Goal: Find contact information: Find contact information

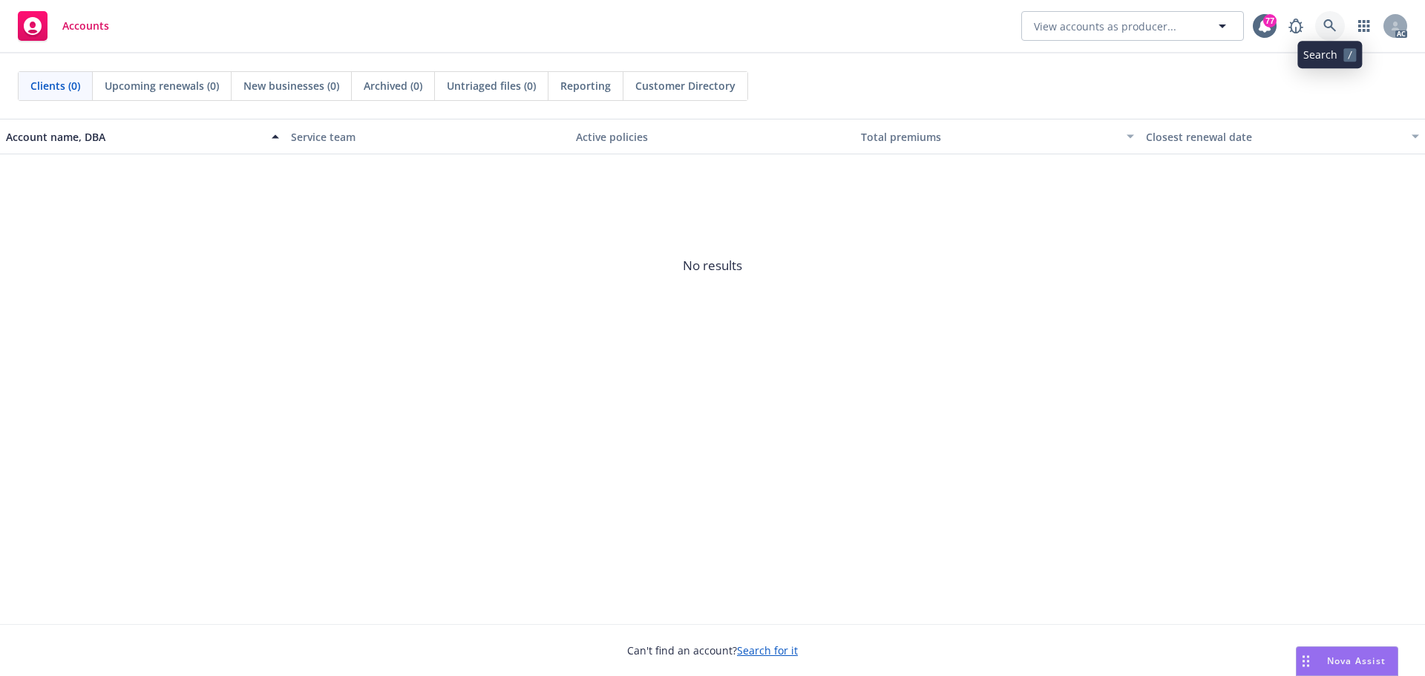
click at [1332, 24] on icon at bounding box center [1329, 25] width 13 height 13
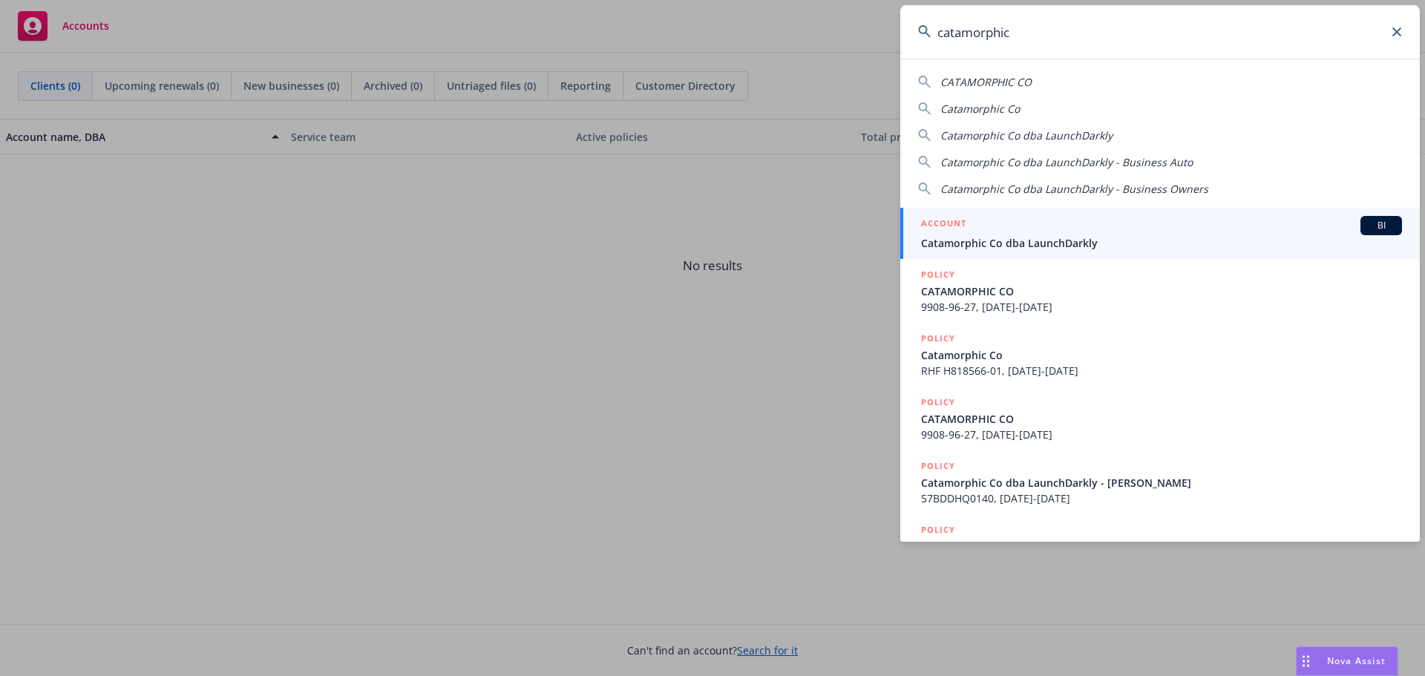
type input "catamorphic"
click at [1032, 240] on span "Catamorphic Co dba LaunchDarkly" at bounding box center [1161, 243] width 481 height 16
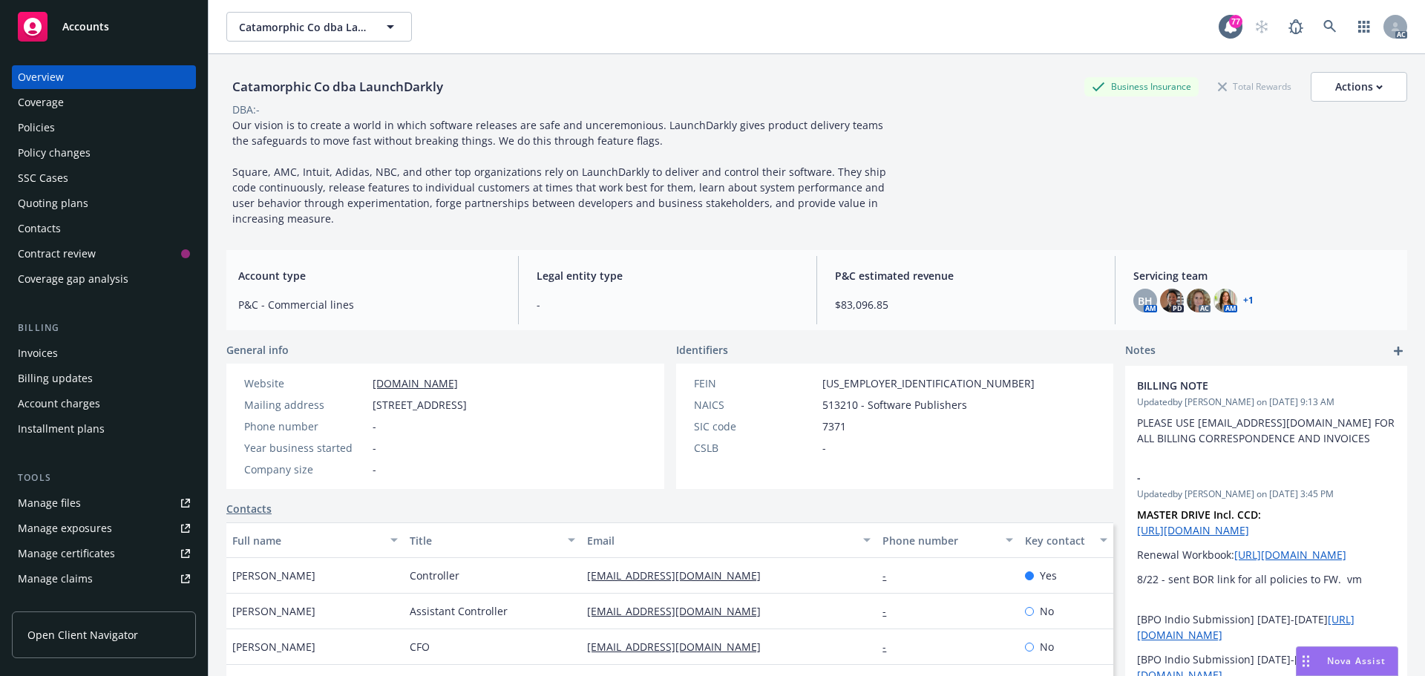
click at [62, 132] on div "Policies" at bounding box center [104, 128] width 172 height 24
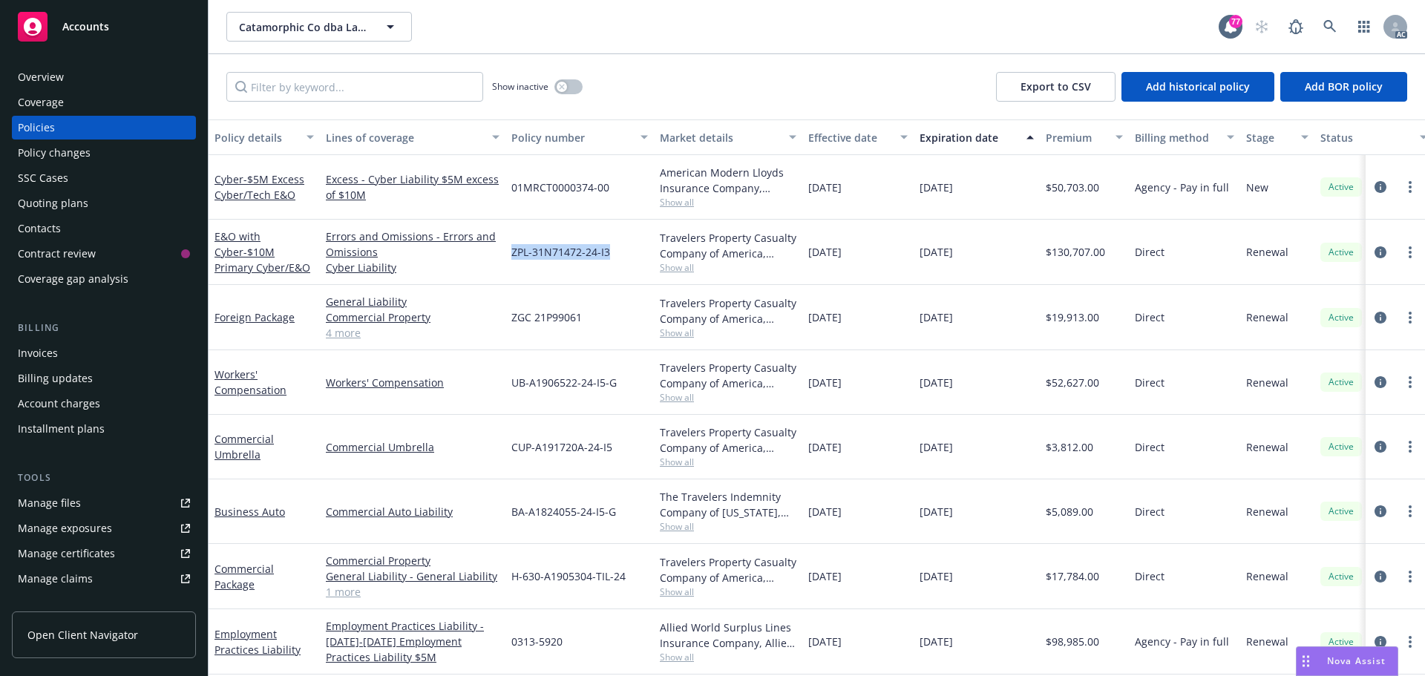
drag, startPoint x: 613, startPoint y: 254, endPoint x: 511, endPoint y: 254, distance: 101.7
click at [511, 254] on div "ZPL-31N71472-24-I3" at bounding box center [579, 252] width 148 height 65
copy span "ZPL-31N71472-24-I3"
click at [673, 266] on span "Show all" at bounding box center [728, 267] width 137 height 13
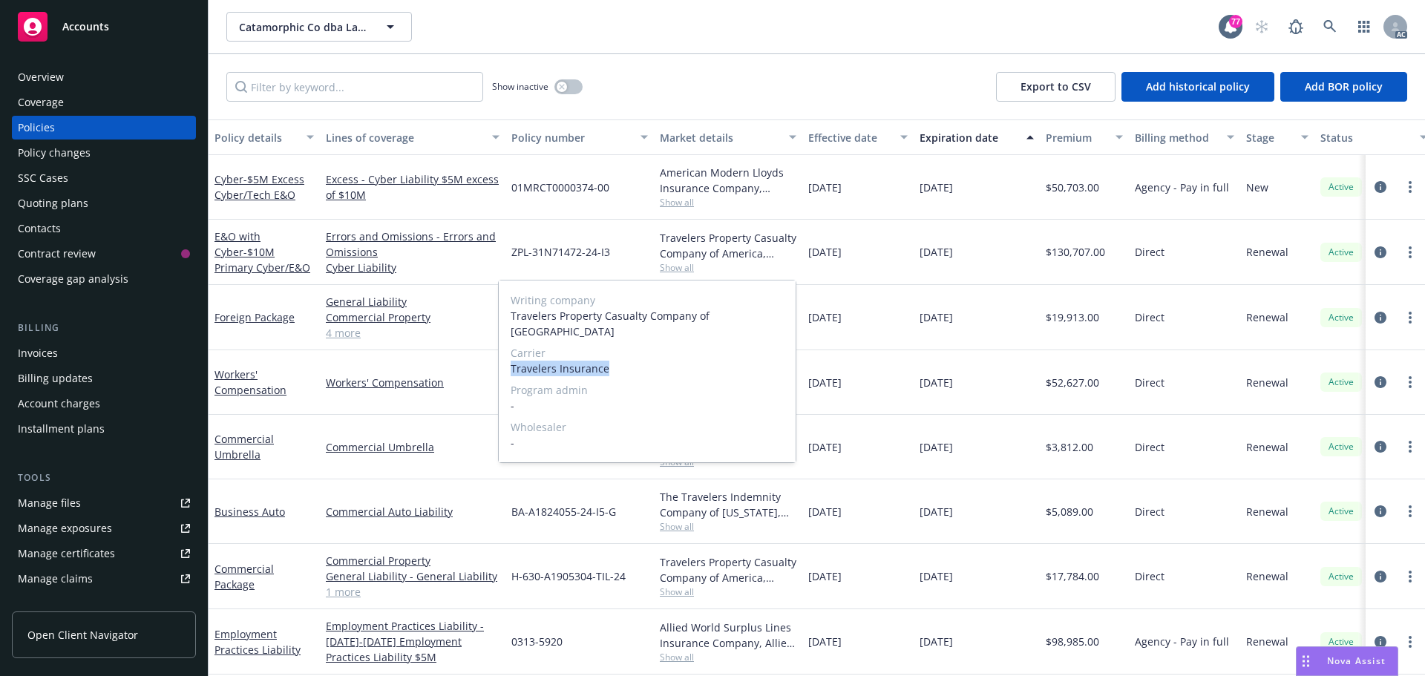
drag, startPoint x: 617, startPoint y: 354, endPoint x: 512, endPoint y: 356, distance: 104.7
click at [512, 361] on span "Travelers Insurance" at bounding box center [647, 369] width 273 height 16
copy span "Travelers Insurance"
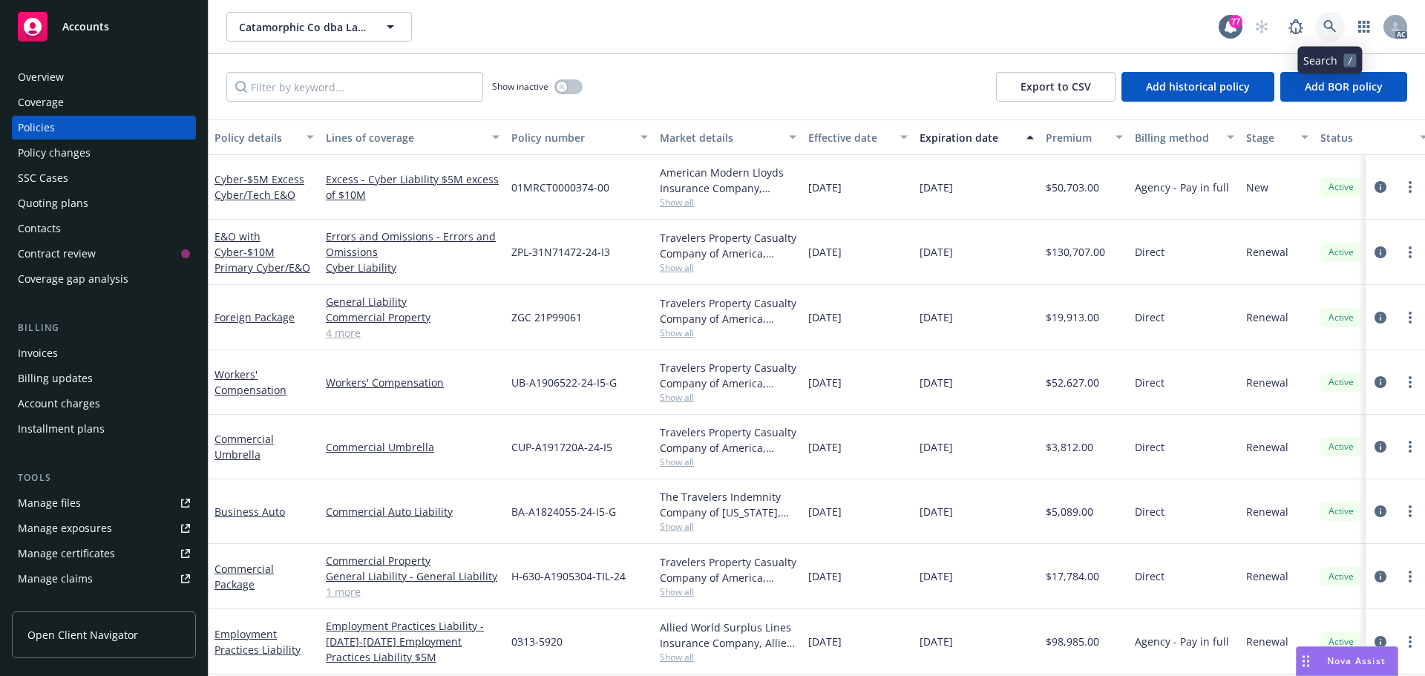
click at [1319, 18] on link at bounding box center [1330, 27] width 30 height 30
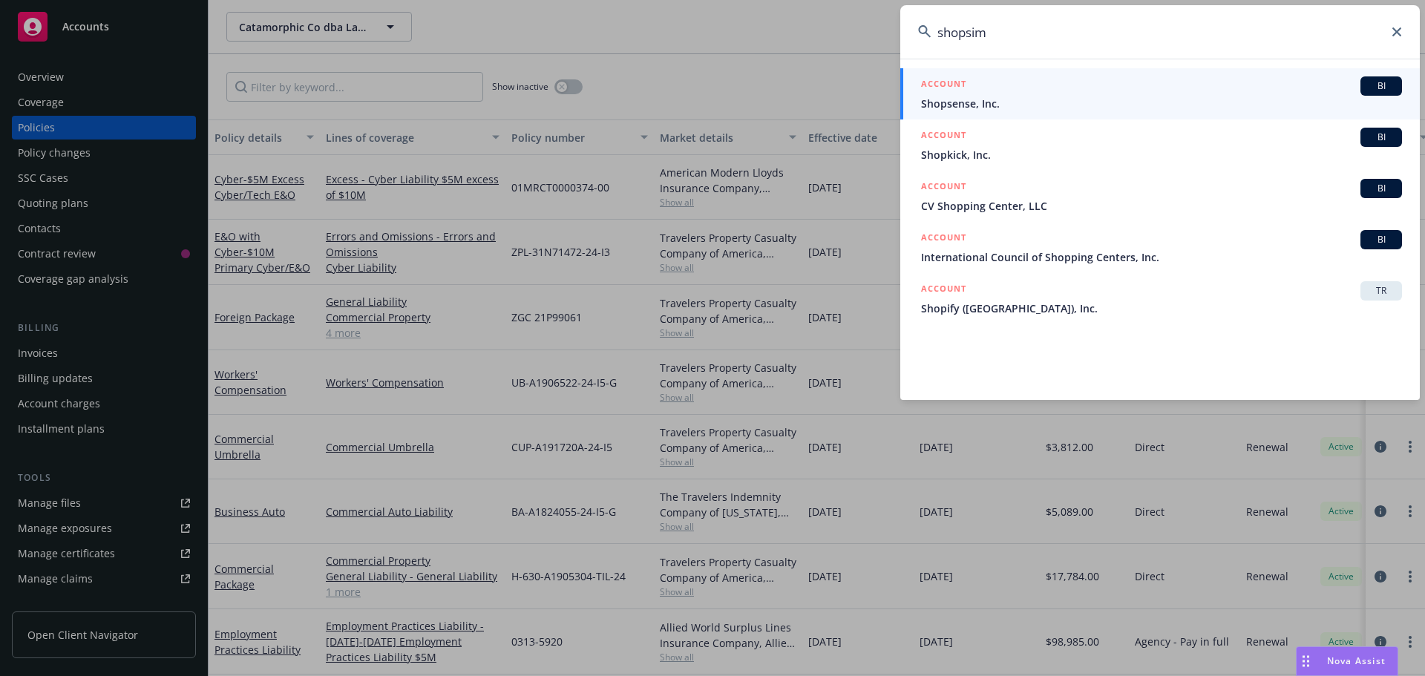
type input "shopsim"
click at [1397, 31] on icon at bounding box center [1397, 31] width 9 height 9
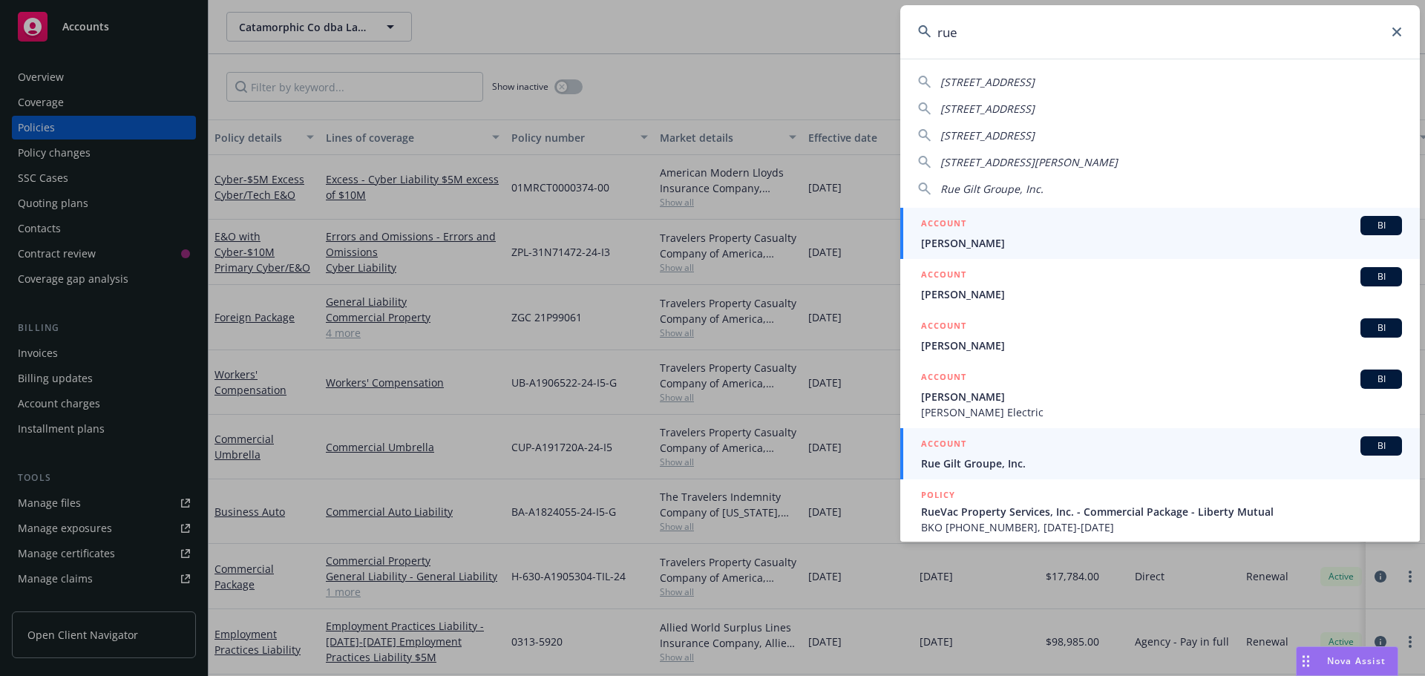
type input "rue"
click at [1001, 451] on div "ACCOUNT BI" at bounding box center [1161, 445] width 481 height 19
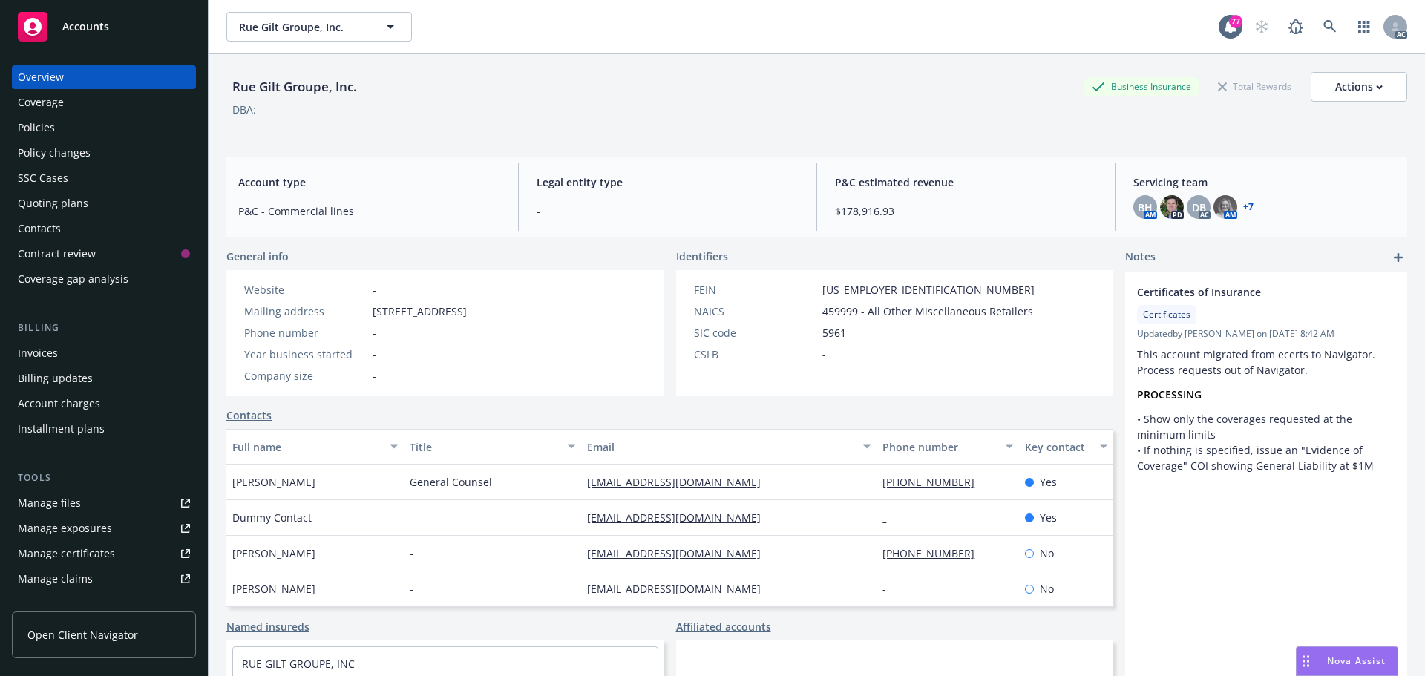
click at [71, 128] on div "Policies" at bounding box center [104, 128] width 172 height 24
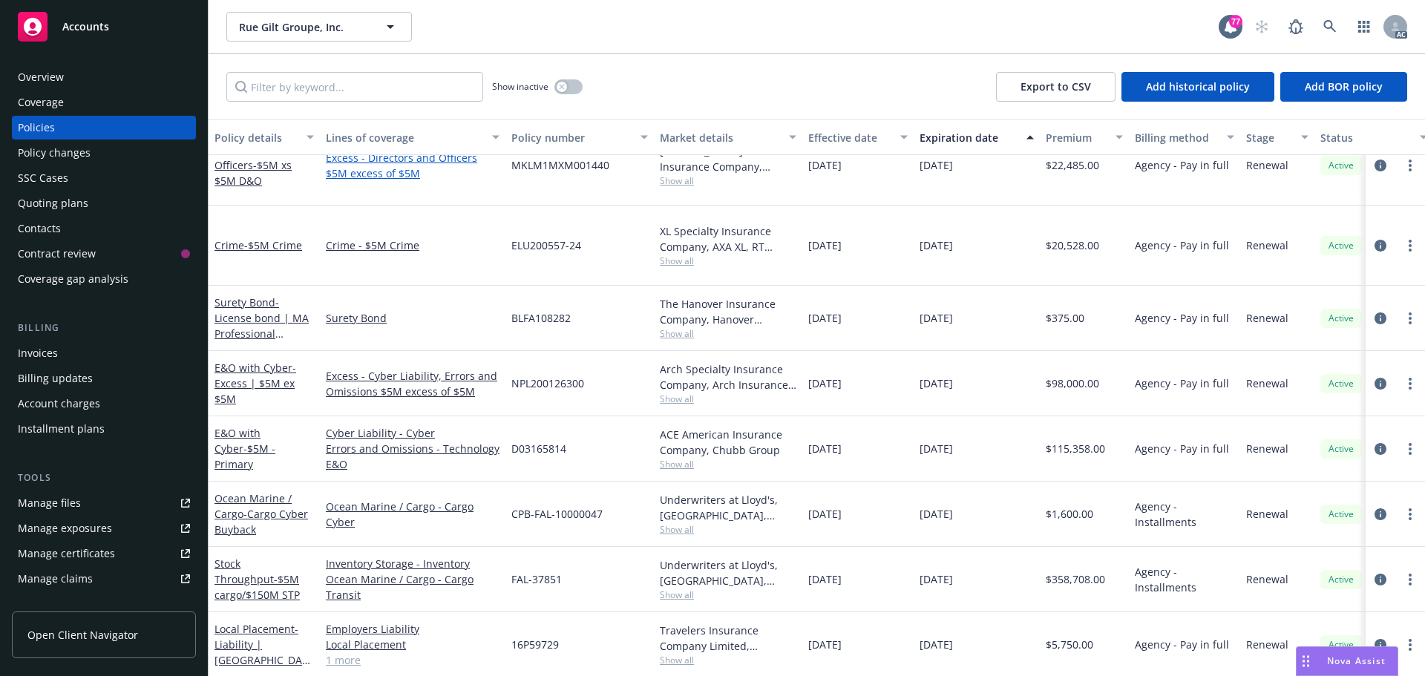
scroll to position [223, 0]
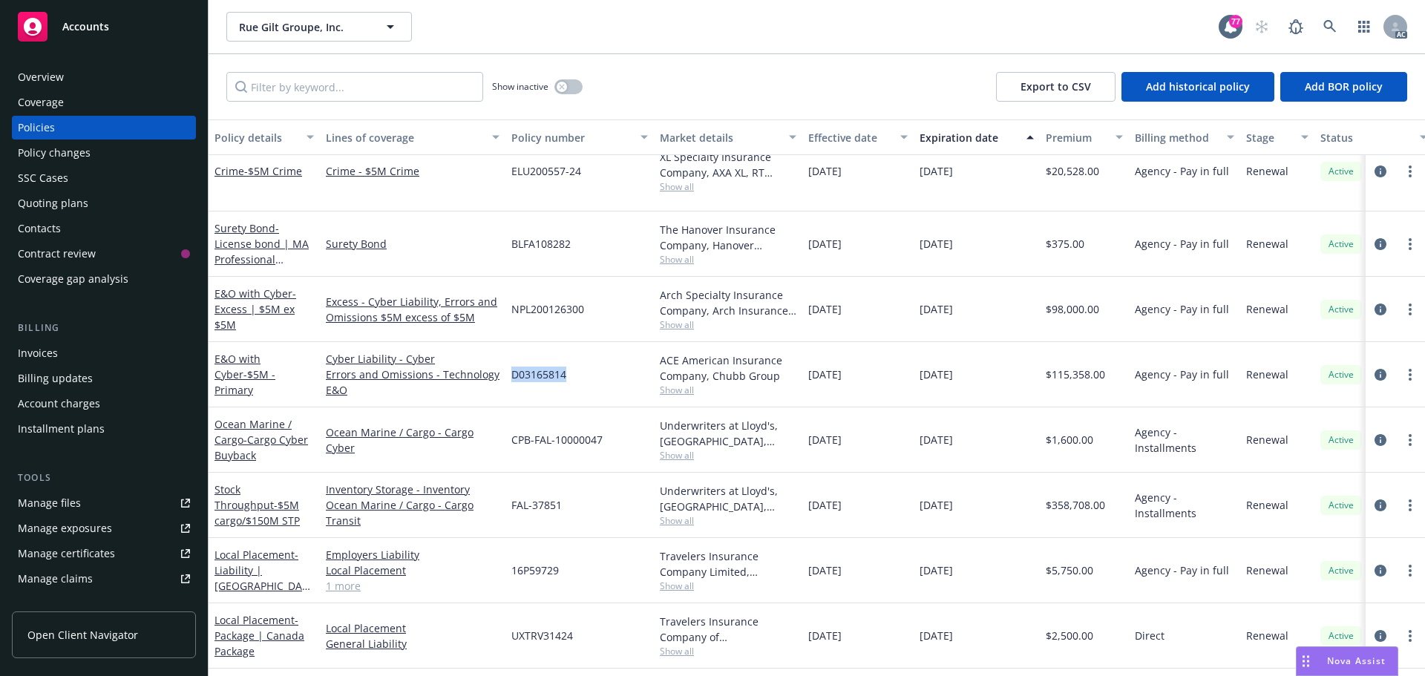
drag, startPoint x: 569, startPoint y: 347, endPoint x: 523, endPoint y: 345, distance: 46.1
click at [509, 346] on div "D03165814" at bounding box center [579, 374] width 148 height 65
copy span "D03165814"
click at [670, 384] on span "Show all" at bounding box center [728, 390] width 137 height 13
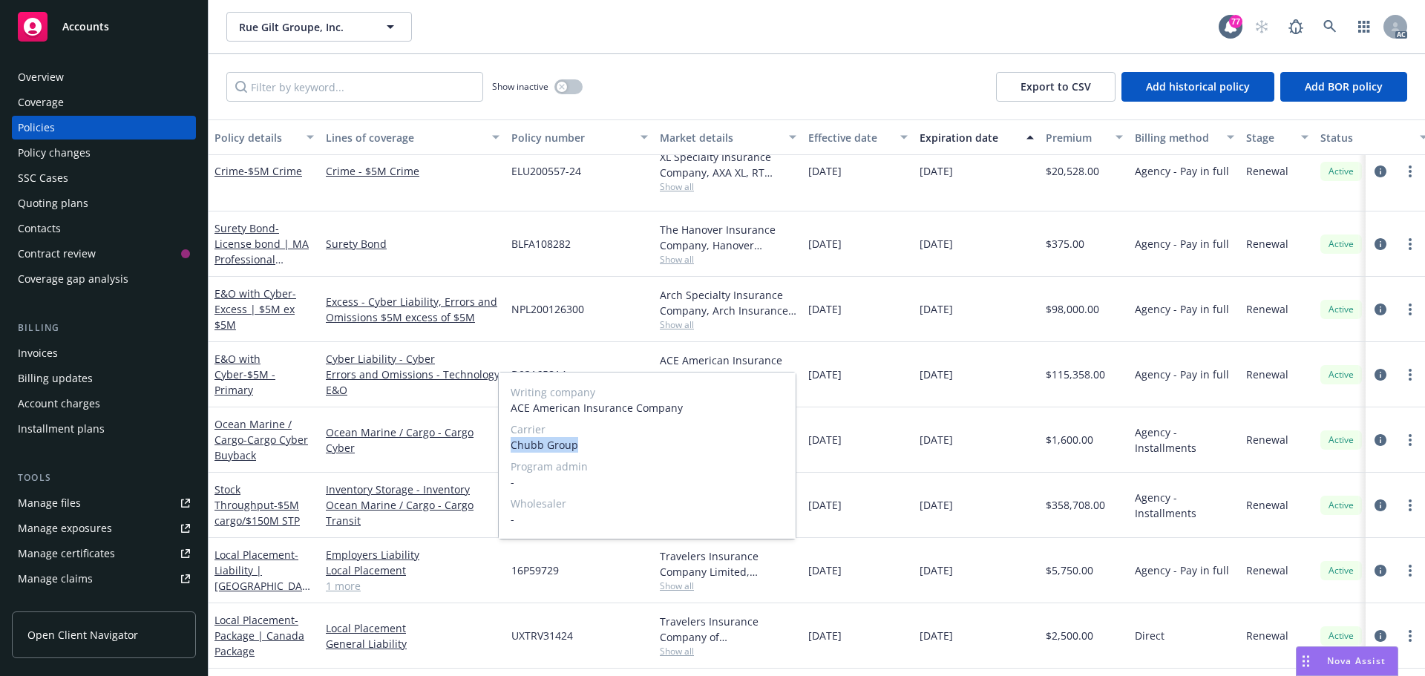
drag, startPoint x: 585, startPoint y: 448, endPoint x: 511, endPoint y: 448, distance: 74.2
click at [511, 448] on span "Chubb Group" at bounding box center [647, 445] width 273 height 16
copy span "Chubb Group"
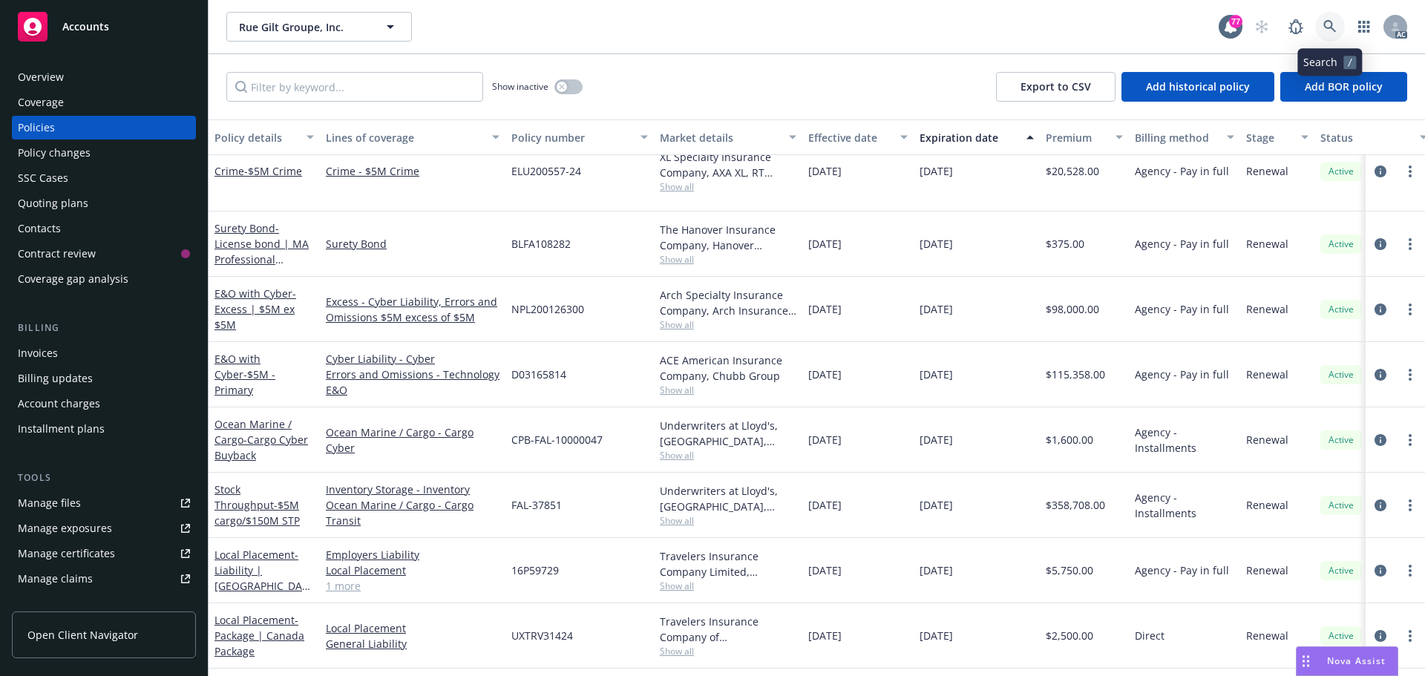
click at [1334, 24] on icon at bounding box center [1329, 26] width 13 height 13
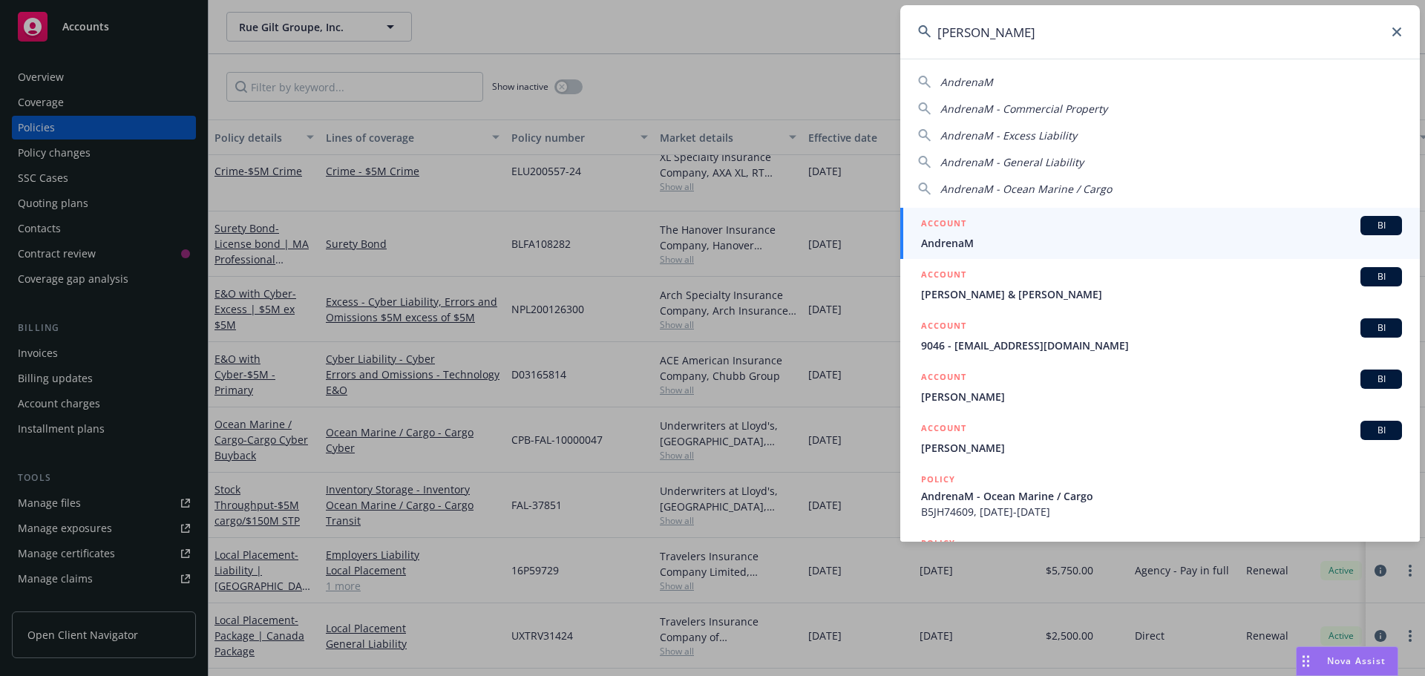
type input "[PERSON_NAME]"
click at [1096, 247] on span "AndrenaM" at bounding box center [1161, 243] width 481 height 16
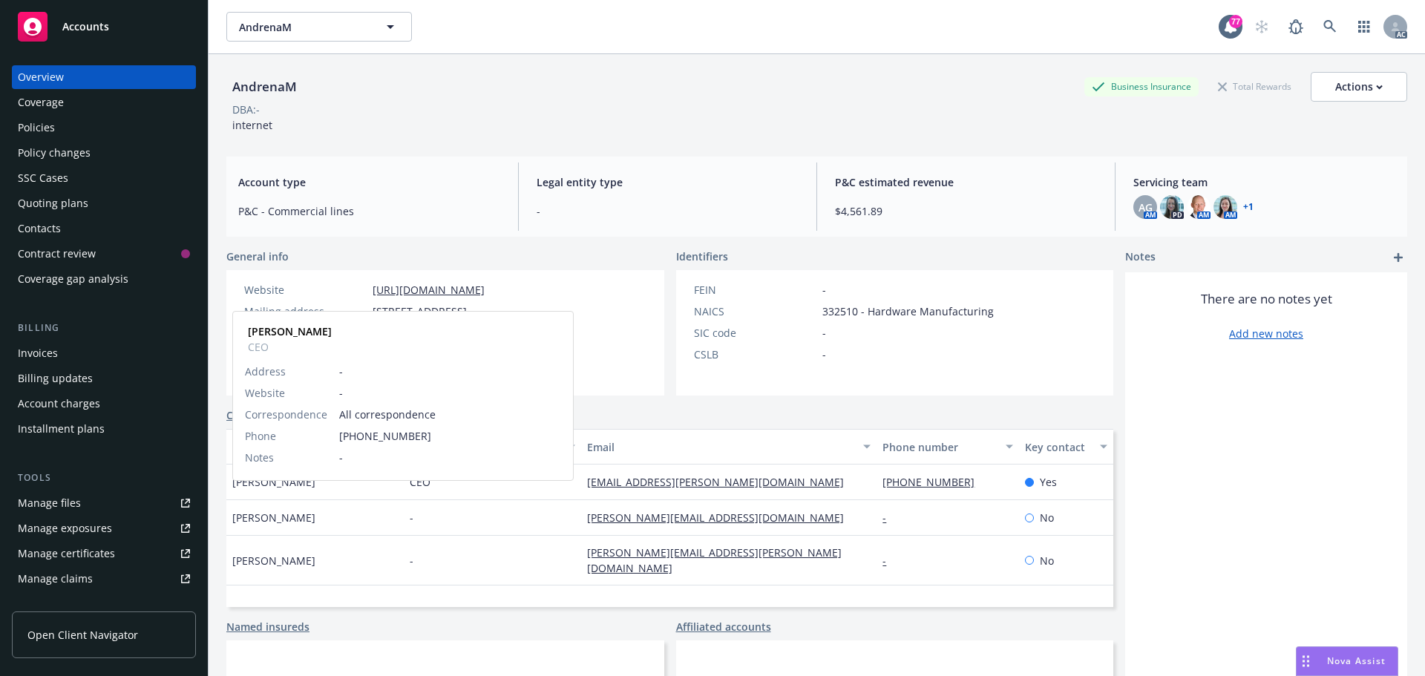
drag, startPoint x: 306, startPoint y: 500, endPoint x: 232, endPoint y: 501, distance: 73.5
click at [232, 490] on span "[PERSON_NAME]" at bounding box center [273, 482] width 83 height 16
copy span "[PERSON_NAME]"
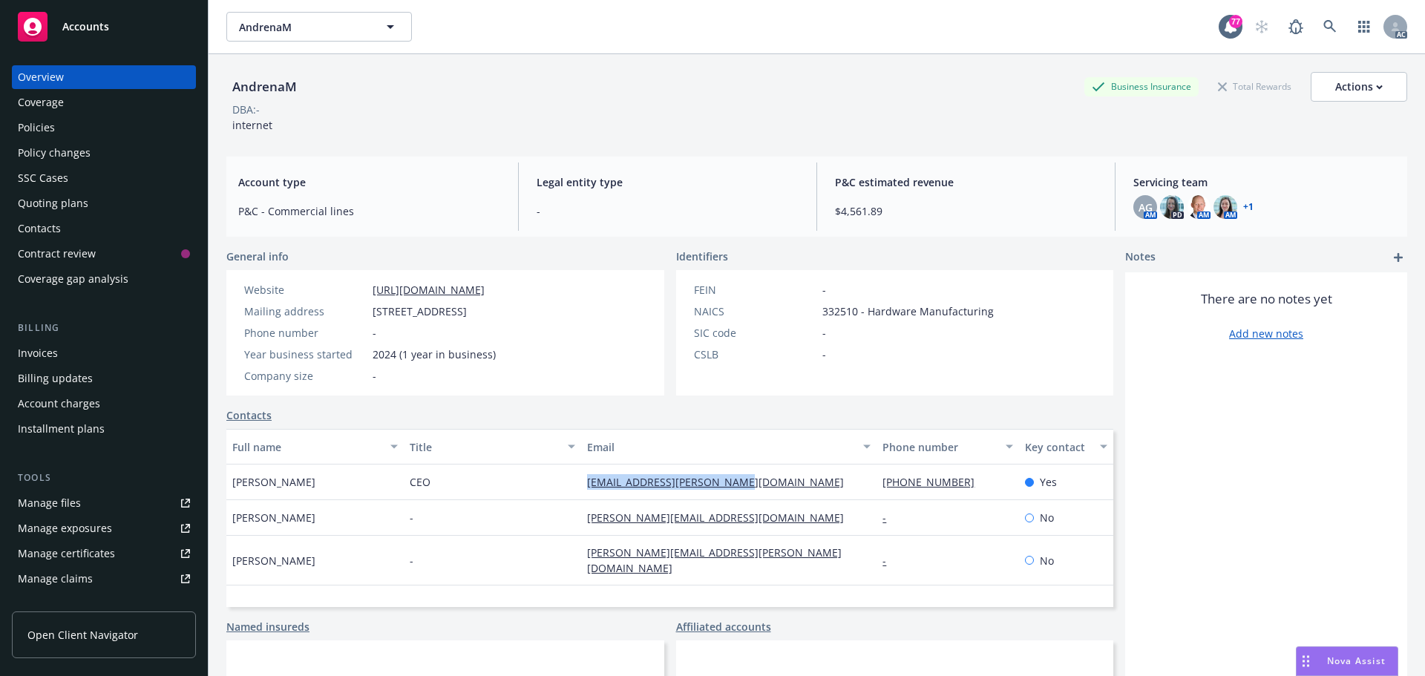
drag, startPoint x: 756, startPoint y: 491, endPoint x: 610, endPoint y: 494, distance: 145.5
click at [583, 494] on div "[EMAIL_ADDRESS][PERSON_NAME][DOMAIN_NAME]" at bounding box center [728, 483] width 295 height 36
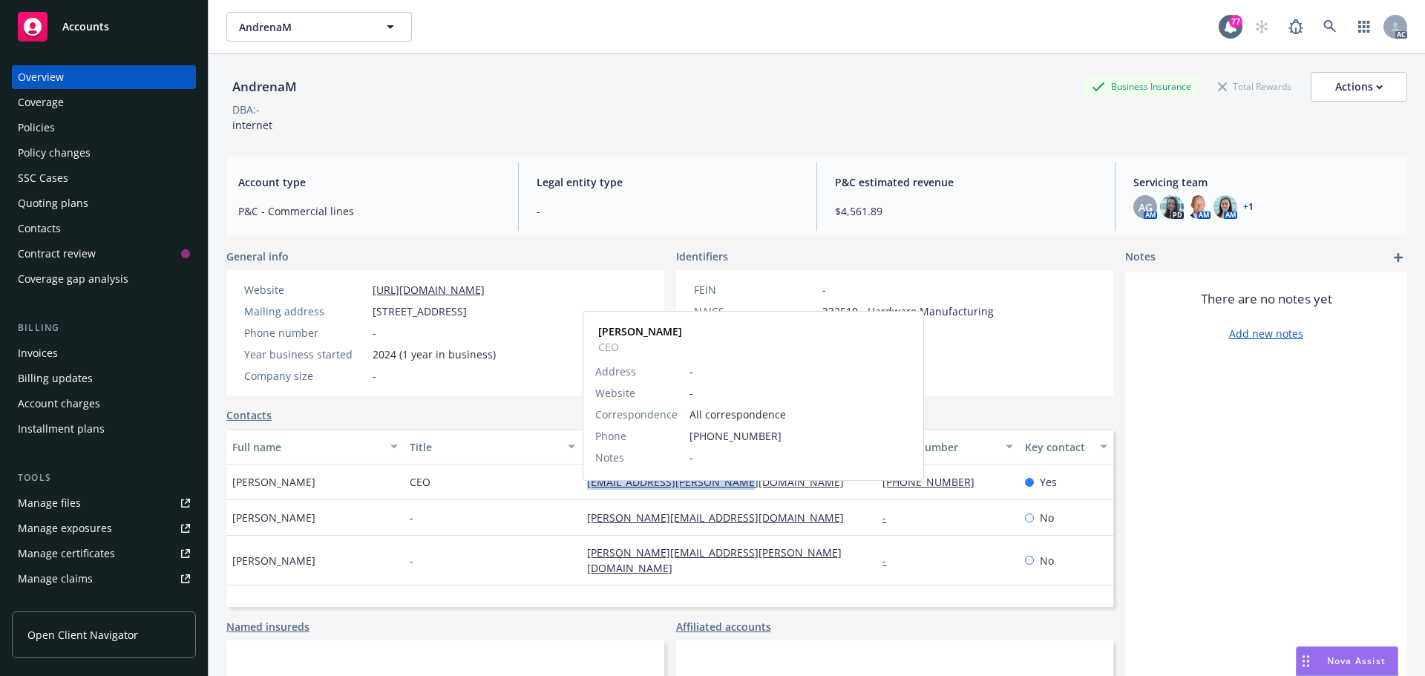
copy link "[EMAIL_ADDRESS][PERSON_NAME][DOMAIN_NAME]"
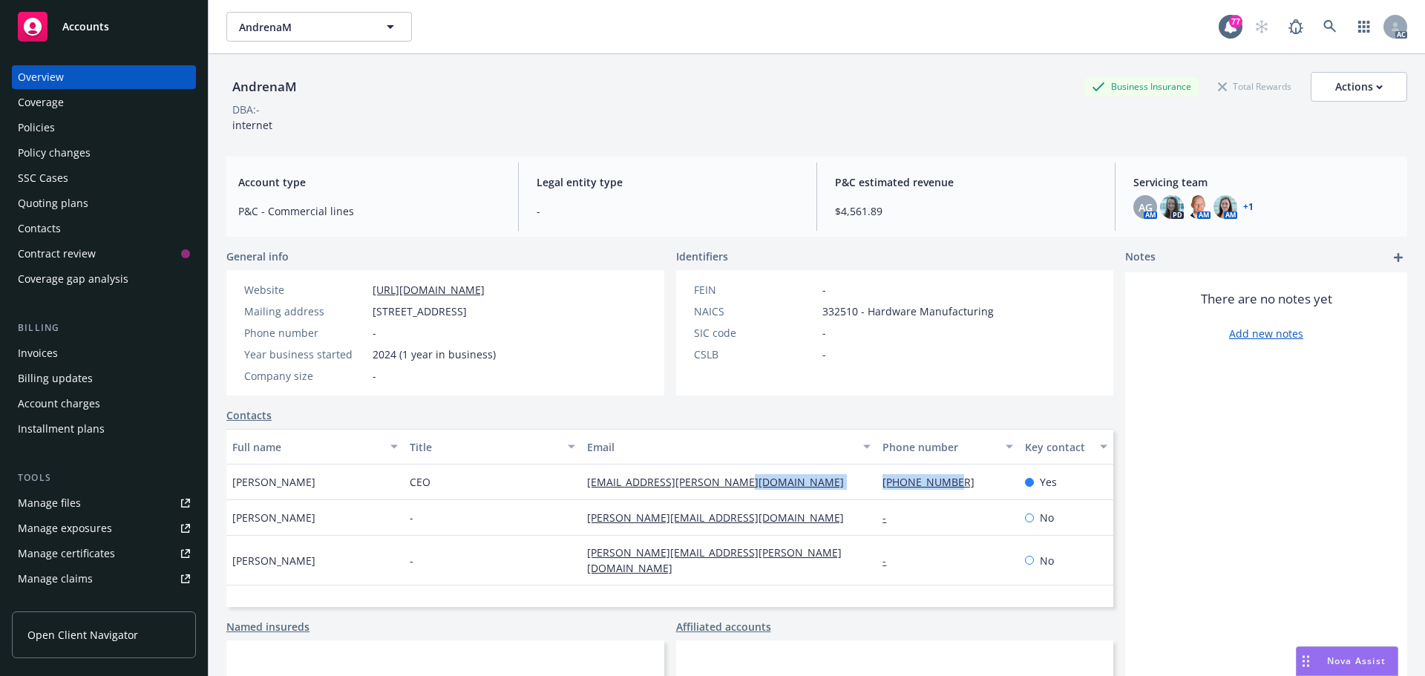
drag, startPoint x: 968, startPoint y: 503, endPoint x: 855, endPoint y: 504, distance: 112.8
click at [855, 500] on div "[PERSON_NAME] CEO [EMAIL_ADDRESS][PERSON_NAME][DOMAIN_NAME] [PHONE_NUMBER] Yes" at bounding box center [669, 483] width 887 height 36
copy div "[PHONE_NUMBER]"
click at [93, 134] on div "Policies" at bounding box center [104, 128] width 172 height 24
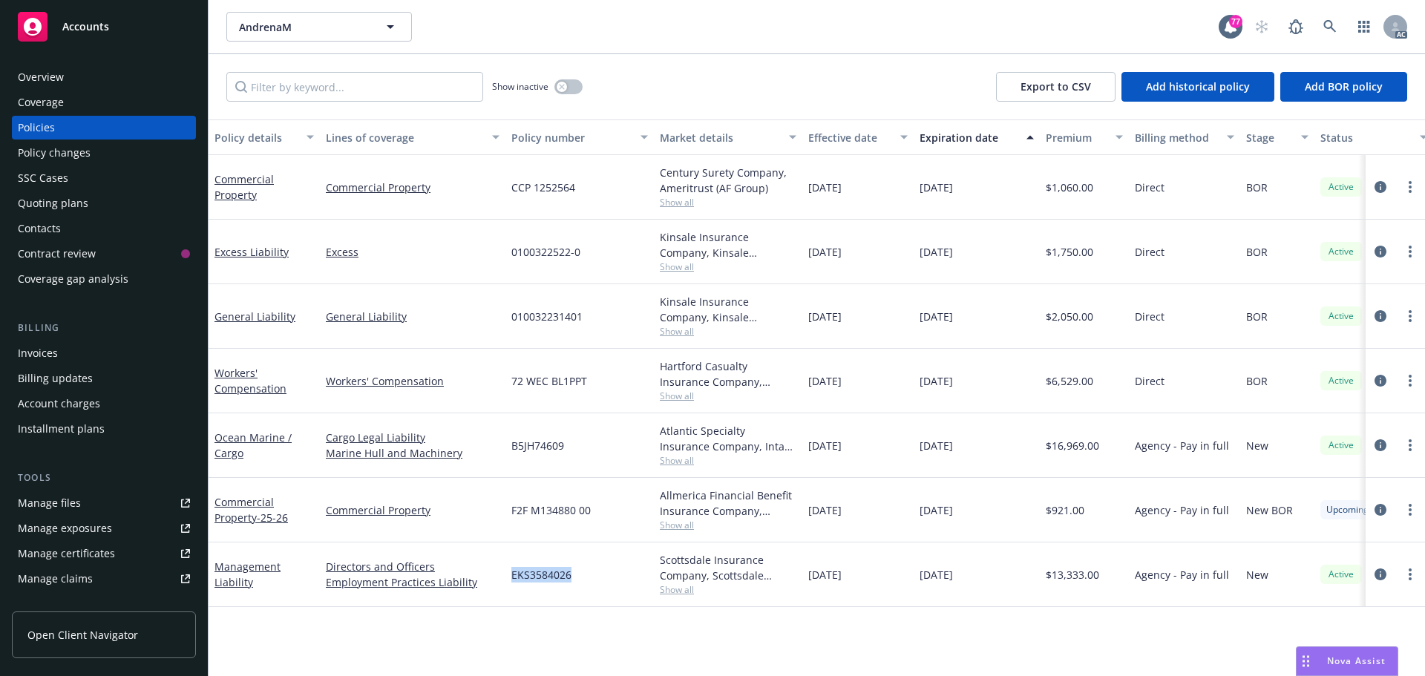
drag, startPoint x: 575, startPoint y: 579, endPoint x: 511, endPoint y: 579, distance: 64.6
click at [511, 579] on div "EKS3584026" at bounding box center [579, 575] width 148 height 65
copy span "EKS3584026"
click at [681, 596] on span "Show all" at bounding box center [728, 589] width 137 height 13
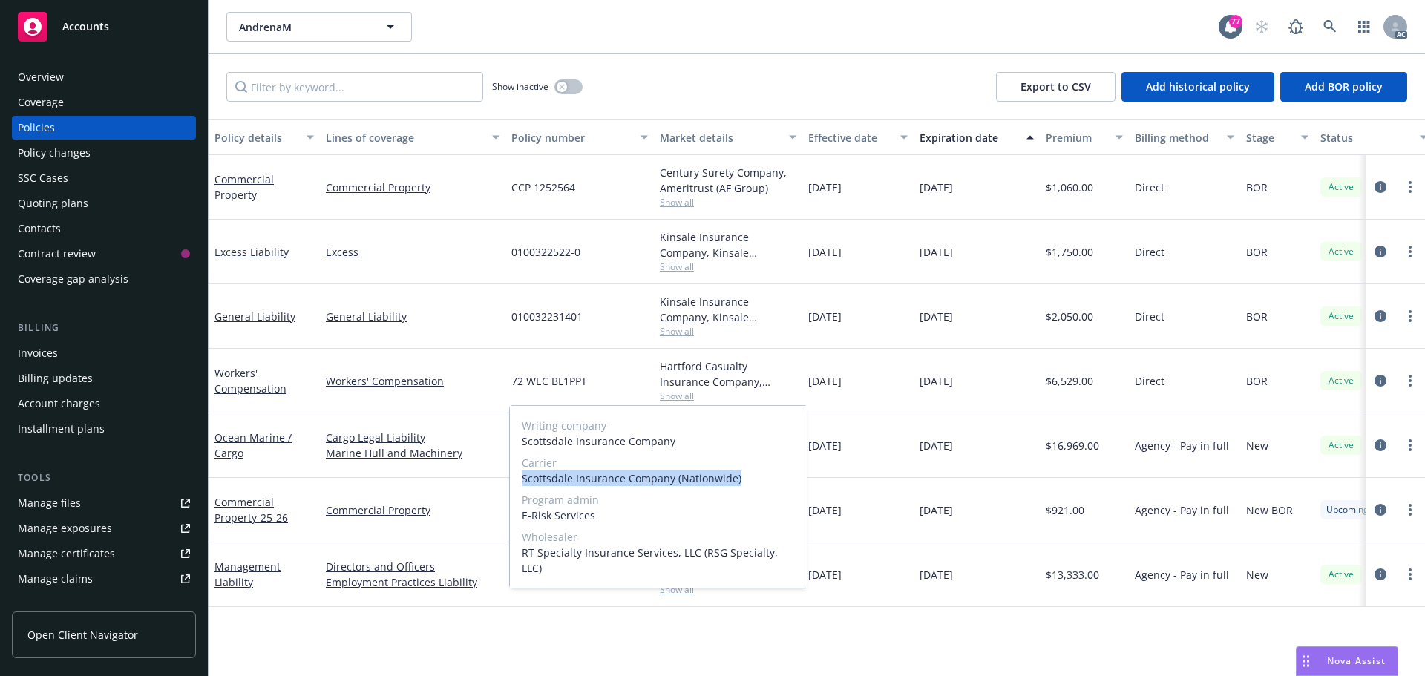
drag, startPoint x: 742, startPoint y: 496, endPoint x: 520, endPoint y: 496, distance: 221.2
click at [520, 496] on div "Writing company Scottsdale Insurance Company Carrier Scottsdale Insurance Compa…" at bounding box center [658, 497] width 297 height 182
copy span "Scottsdale Insurance Company (Nationwide)"
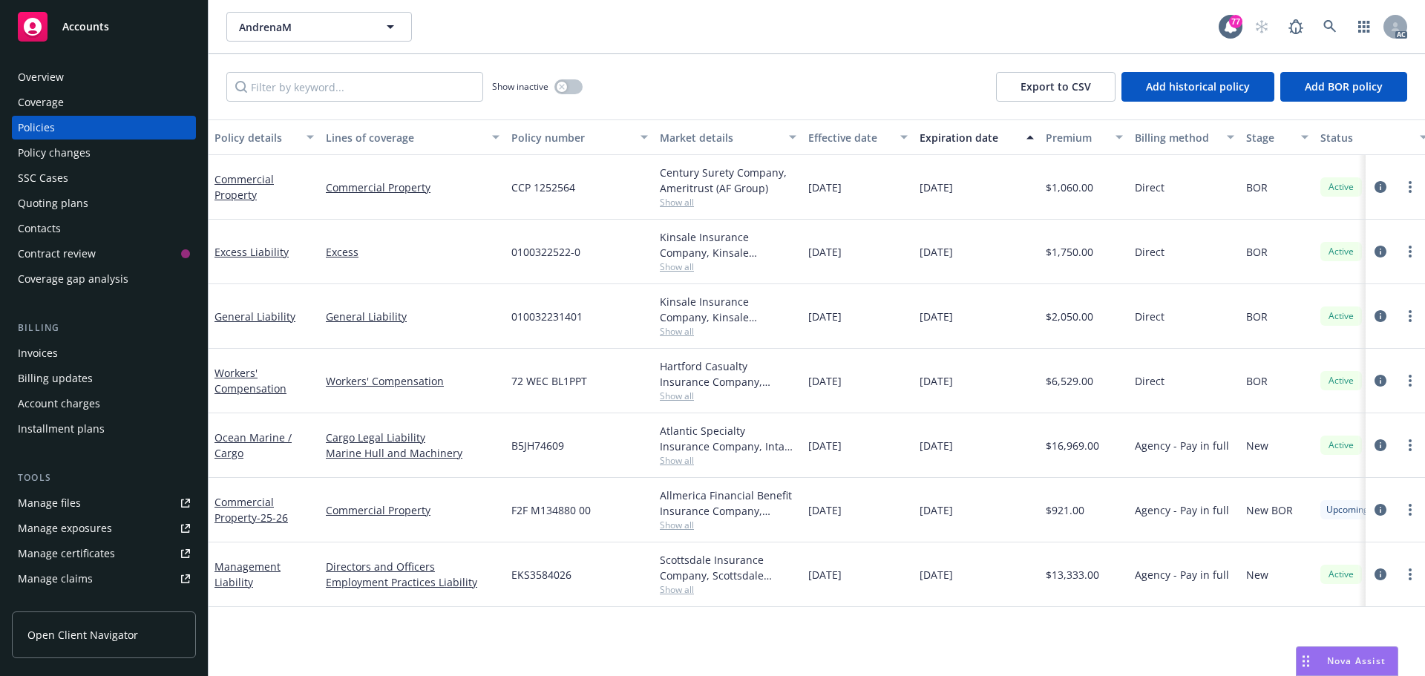
drag, startPoint x: 1384, startPoint y: 574, endPoint x: 1347, endPoint y: 584, distance: 37.8
click at [1384, 574] on icon "circleInformation" at bounding box center [1381, 575] width 12 height 12
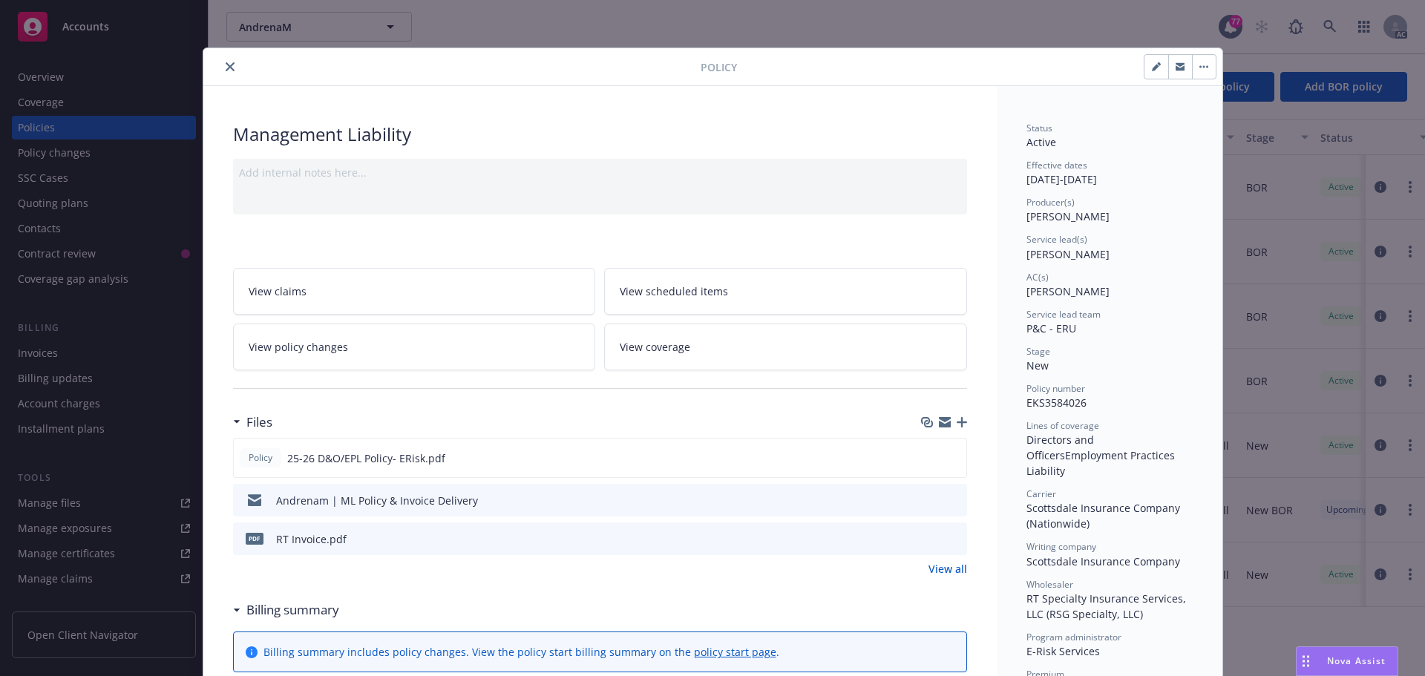
click at [226, 68] on icon "close" at bounding box center [230, 66] width 9 height 9
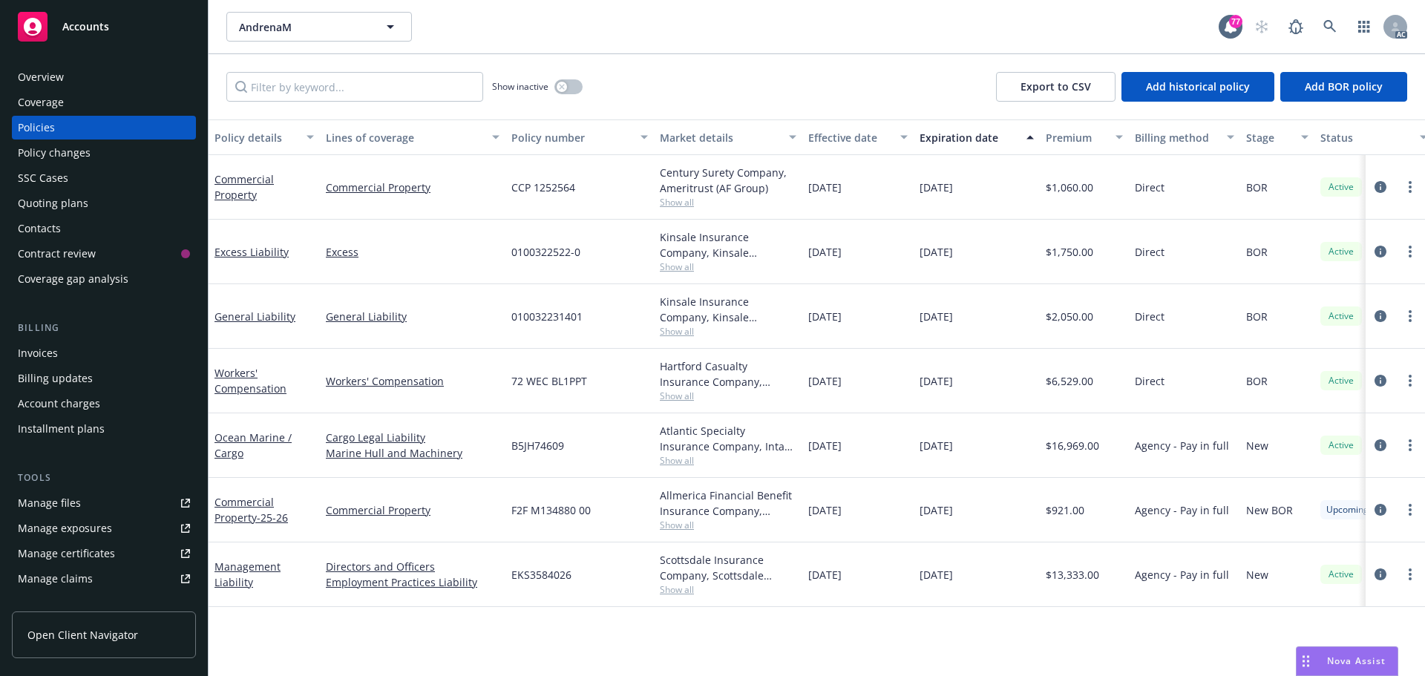
click at [59, 79] on div "Overview" at bounding box center [41, 77] width 46 height 24
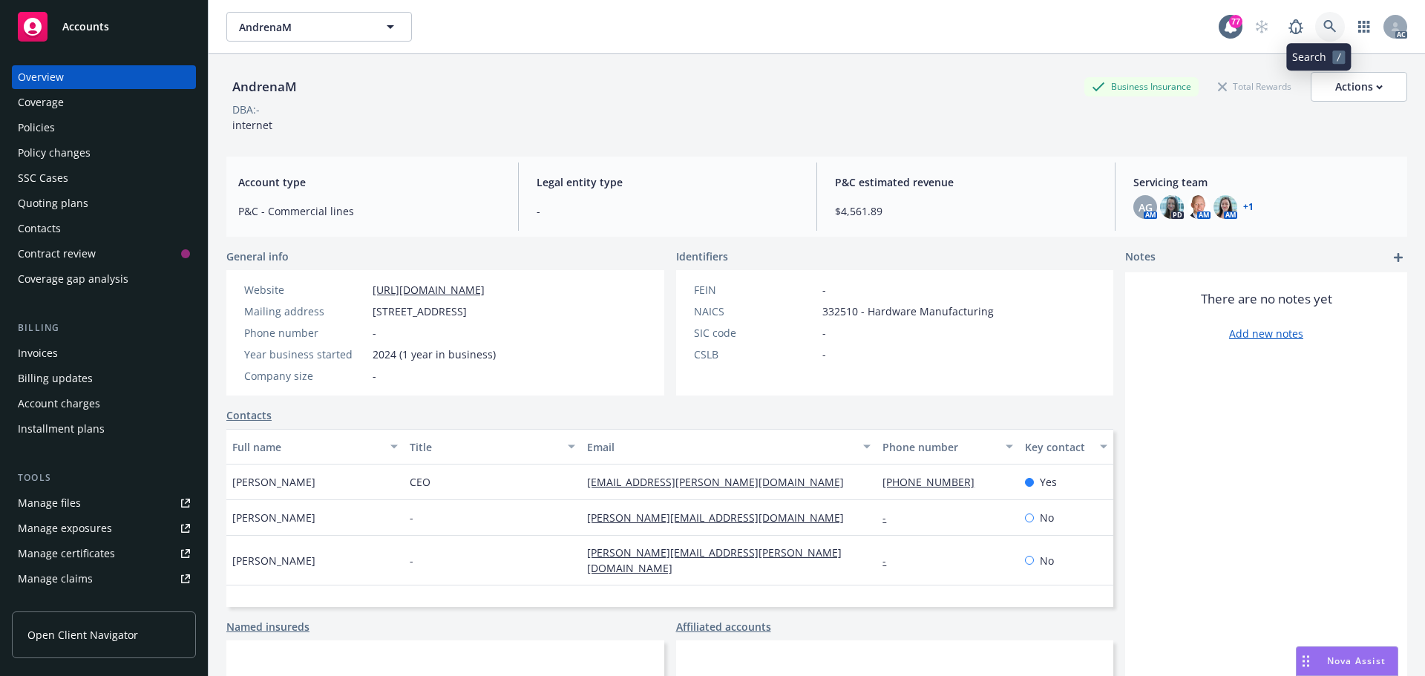
click at [1323, 27] on icon at bounding box center [1329, 26] width 13 height 13
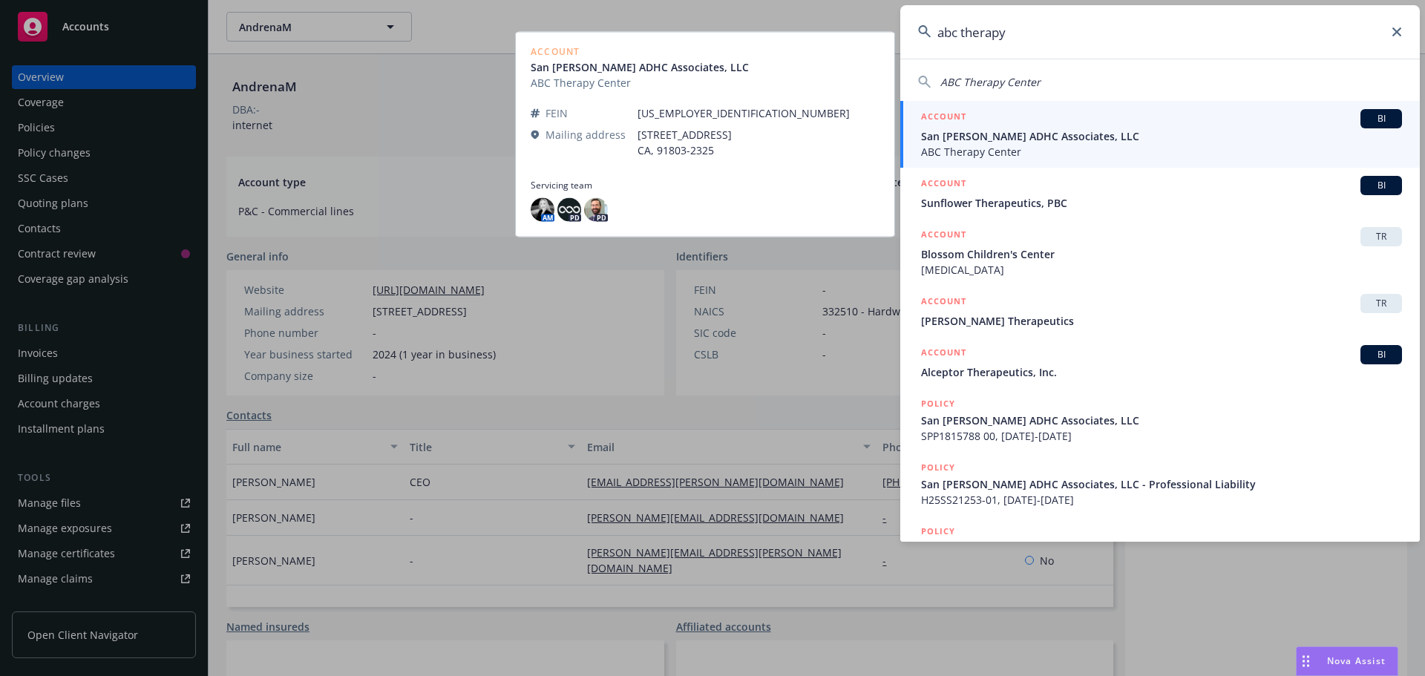
type input "abc therapy"
click at [1100, 134] on span "San [PERSON_NAME] ADHC Associates, LLC" at bounding box center [1161, 136] width 481 height 16
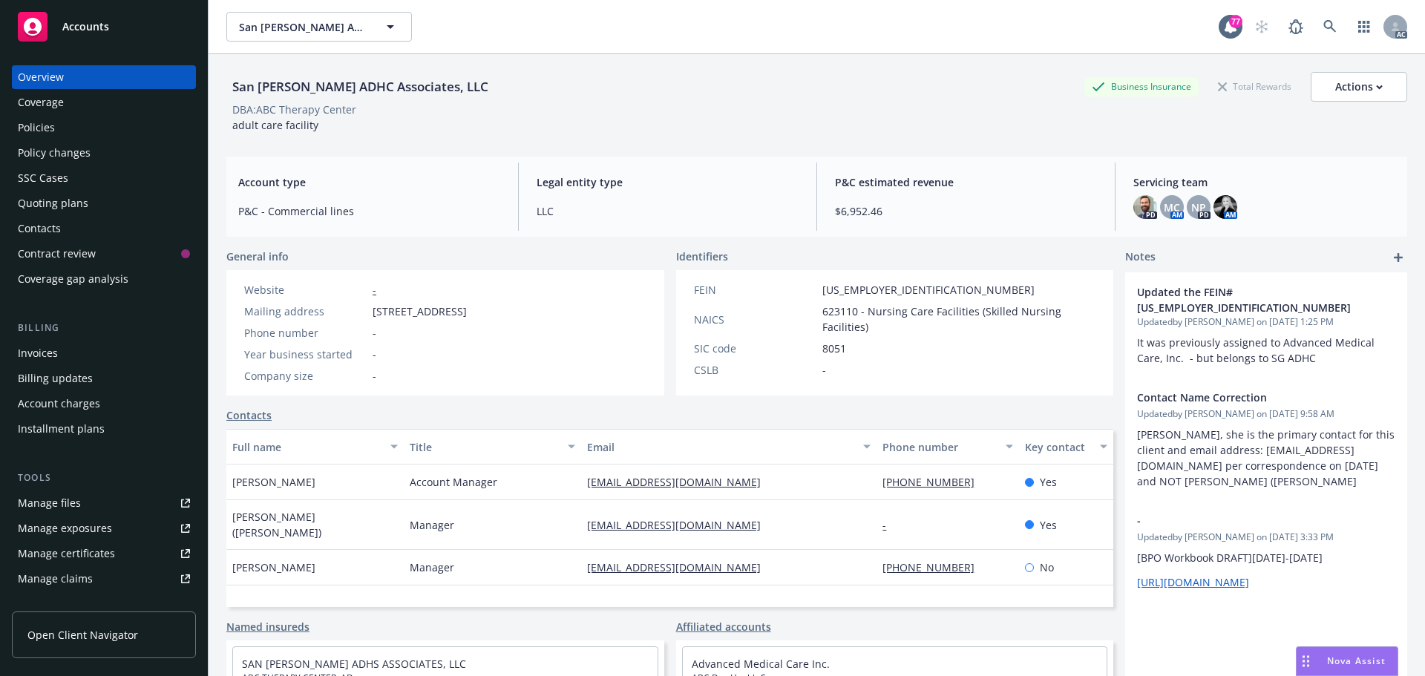
click at [76, 129] on div "Policies" at bounding box center [104, 128] width 172 height 24
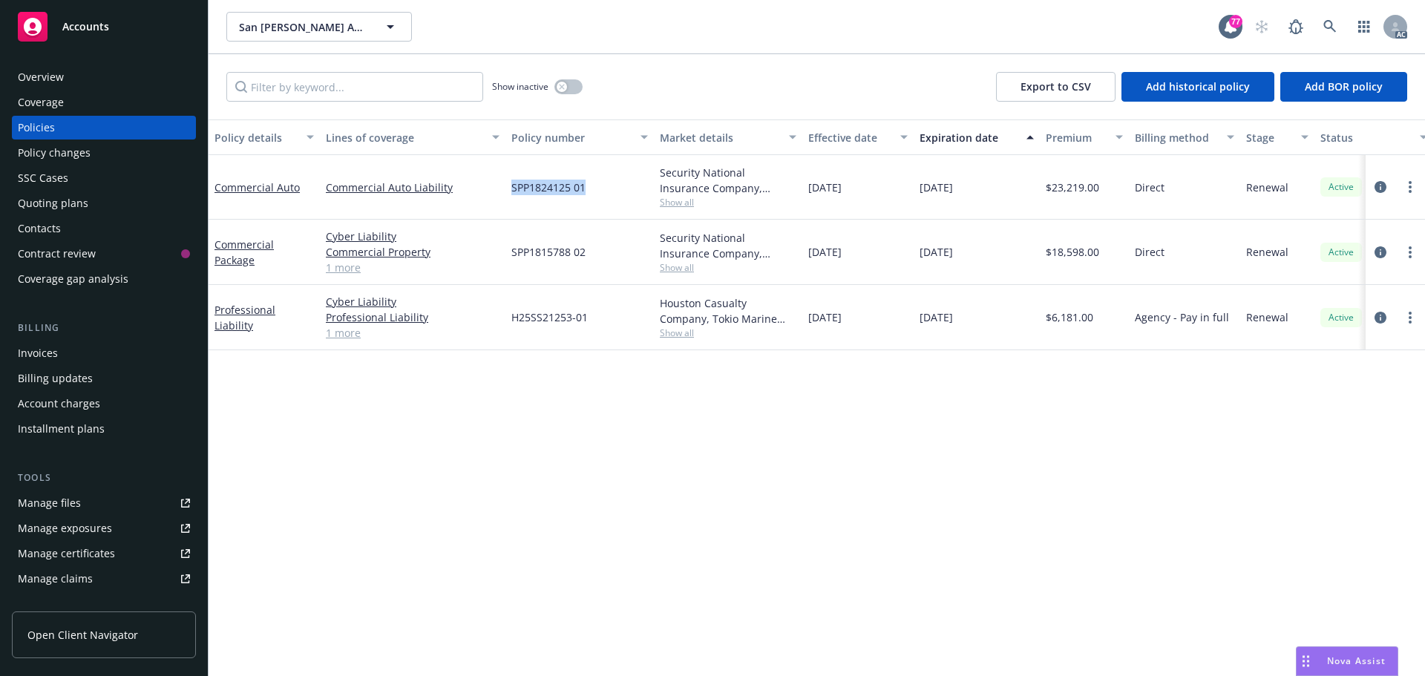
drag, startPoint x: 589, startPoint y: 185, endPoint x: 509, endPoint y: 186, distance: 80.2
click at [509, 186] on div "SPP1824125 01" at bounding box center [579, 187] width 148 height 65
copy span "SPP1824125 01"
click at [674, 204] on span "Show all" at bounding box center [728, 202] width 137 height 13
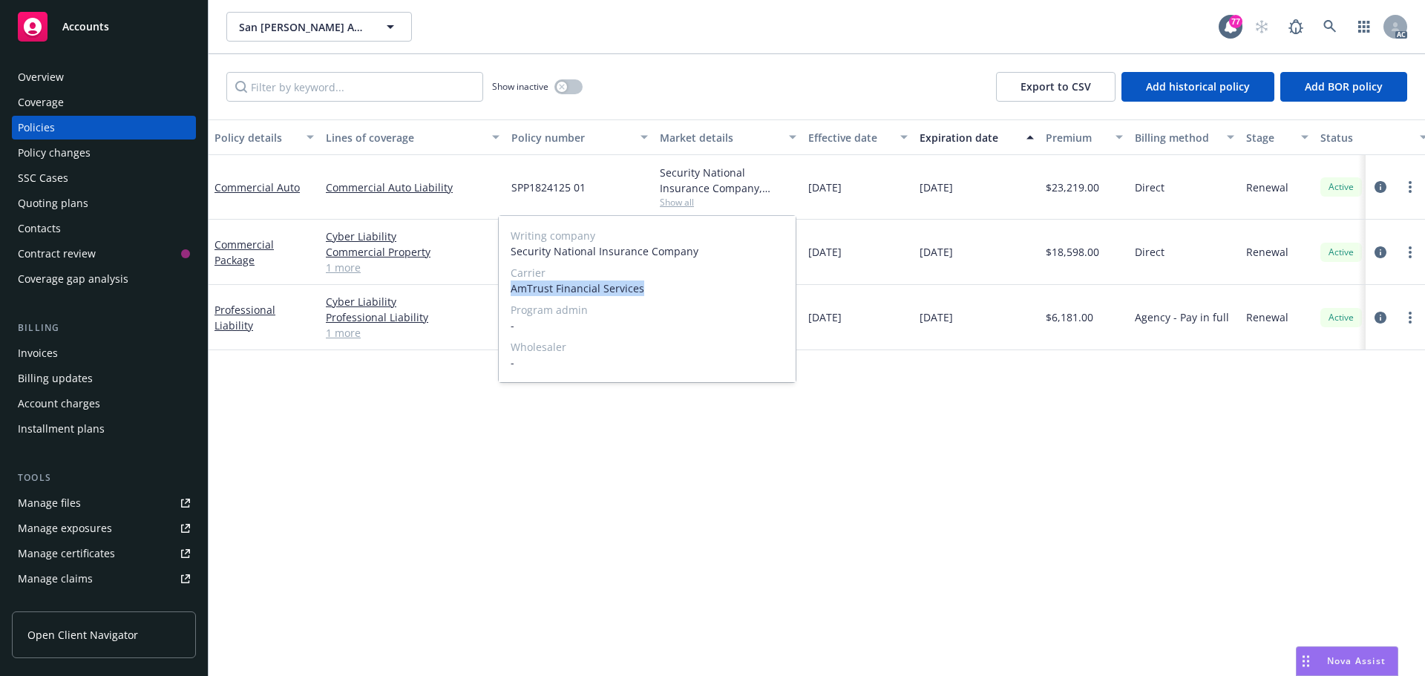
drag, startPoint x: 653, startPoint y: 286, endPoint x: 513, endPoint y: 286, distance: 140.3
click at [511, 286] on span "AmTrust Financial Services" at bounding box center [647, 289] width 273 height 16
